Goal: Navigation & Orientation: Find specific page/section

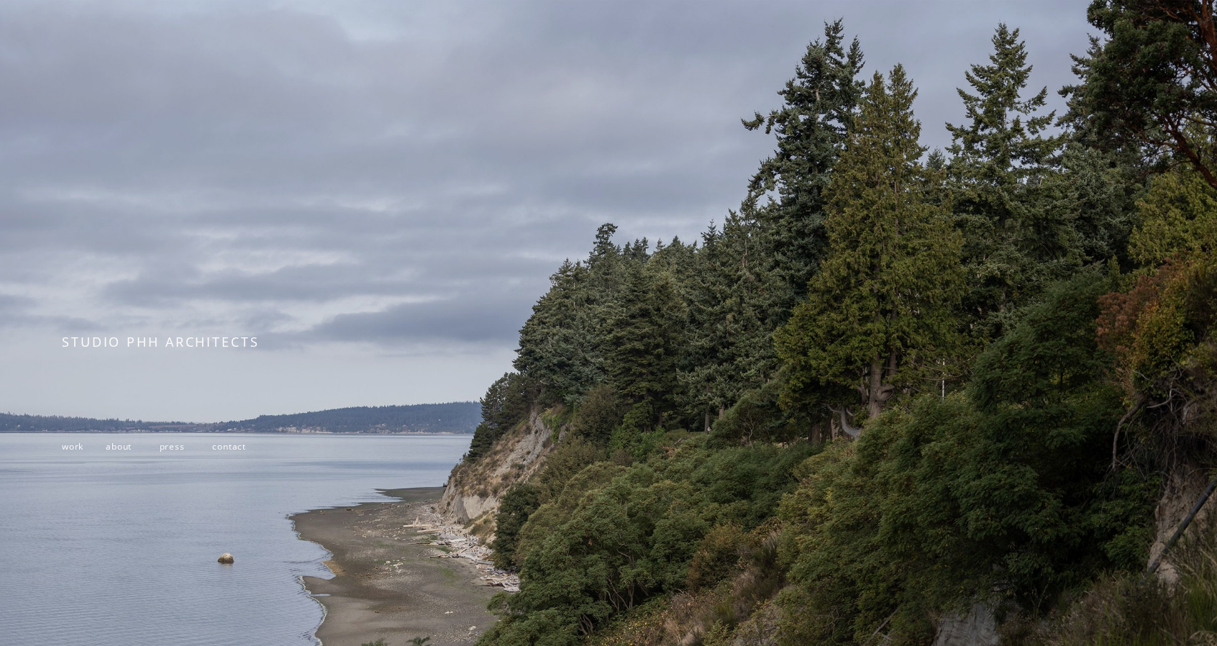
click at [76, 451] on span "work" at bounding box center [73, 446] width 22 height 12
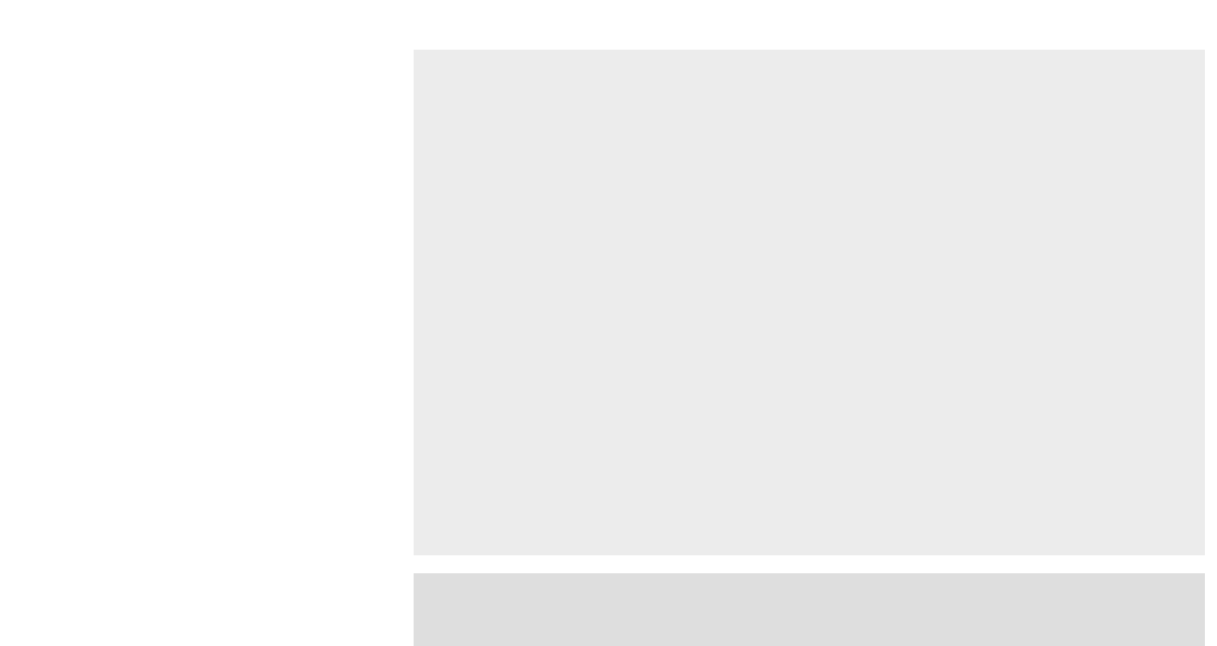
scroll to position [2374, 0]
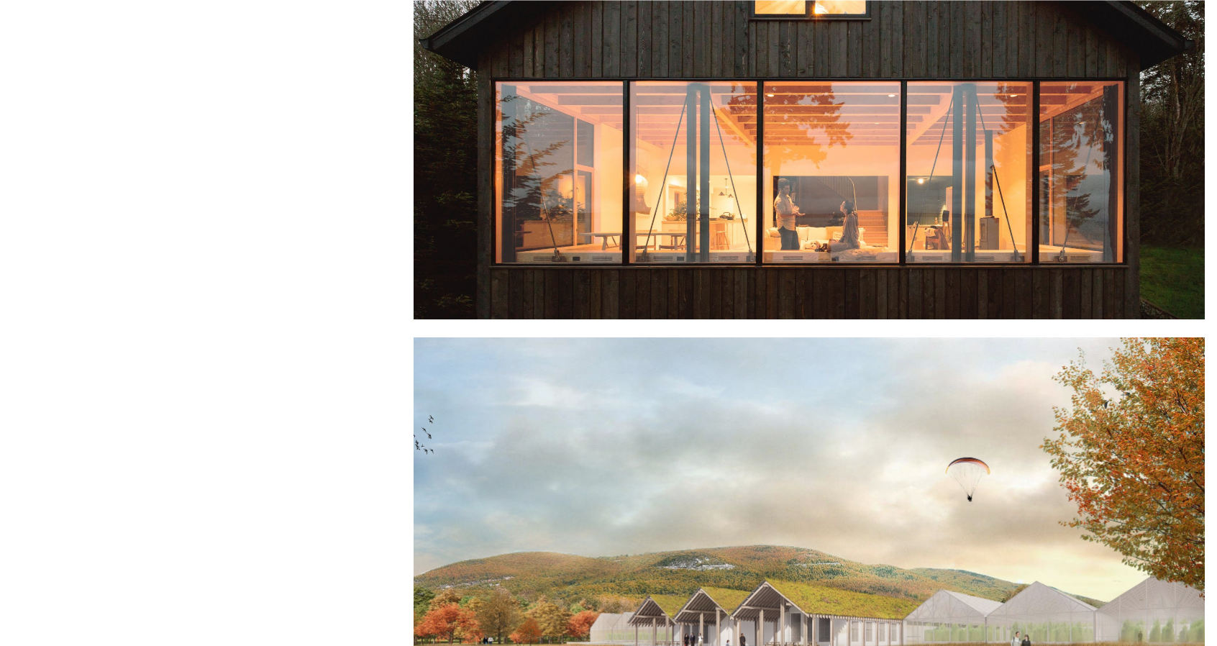
click at [714, 156] on div at bounding box center [809, 45] width 791 height 549
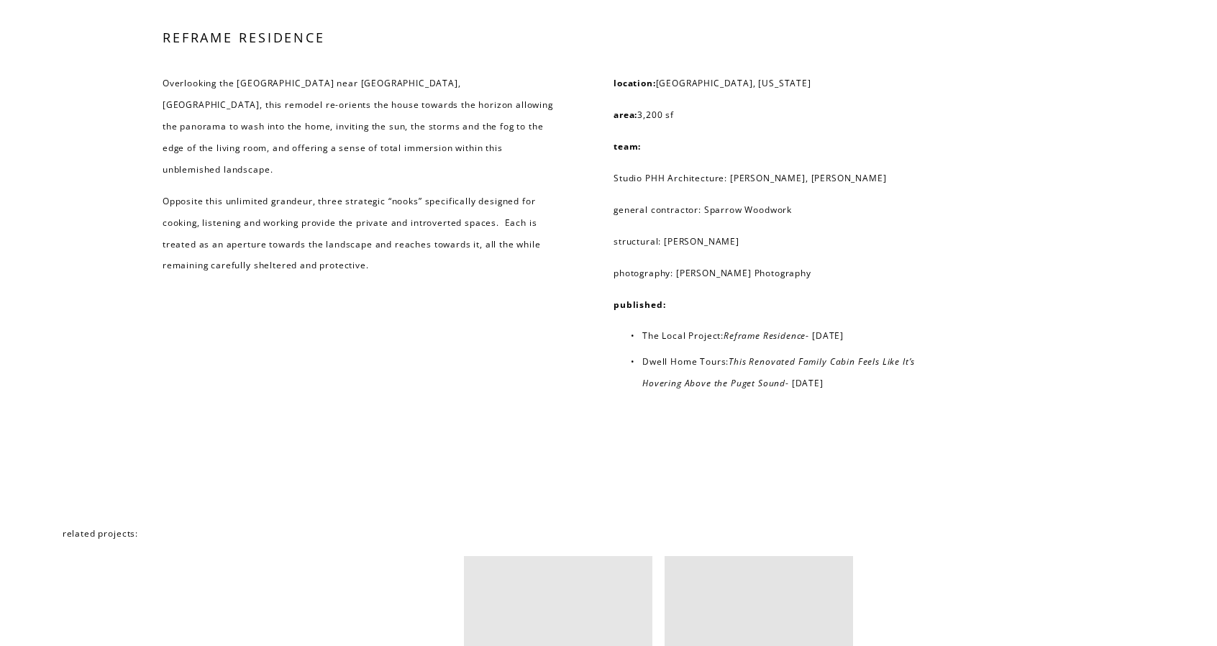
scroll to position [8659, 0]
